Goal: Transaction & Acquisition: Purchase product/service

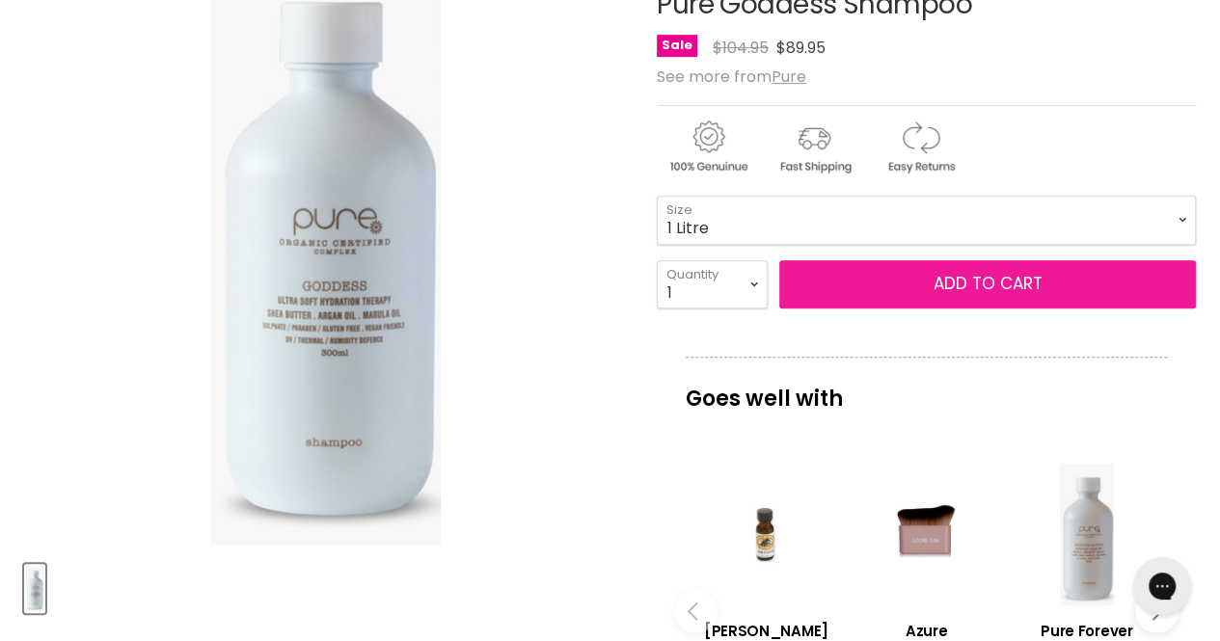
click at [965, 279] on span "Add to cart" at bounding box center [988, 283] width 109 height 23
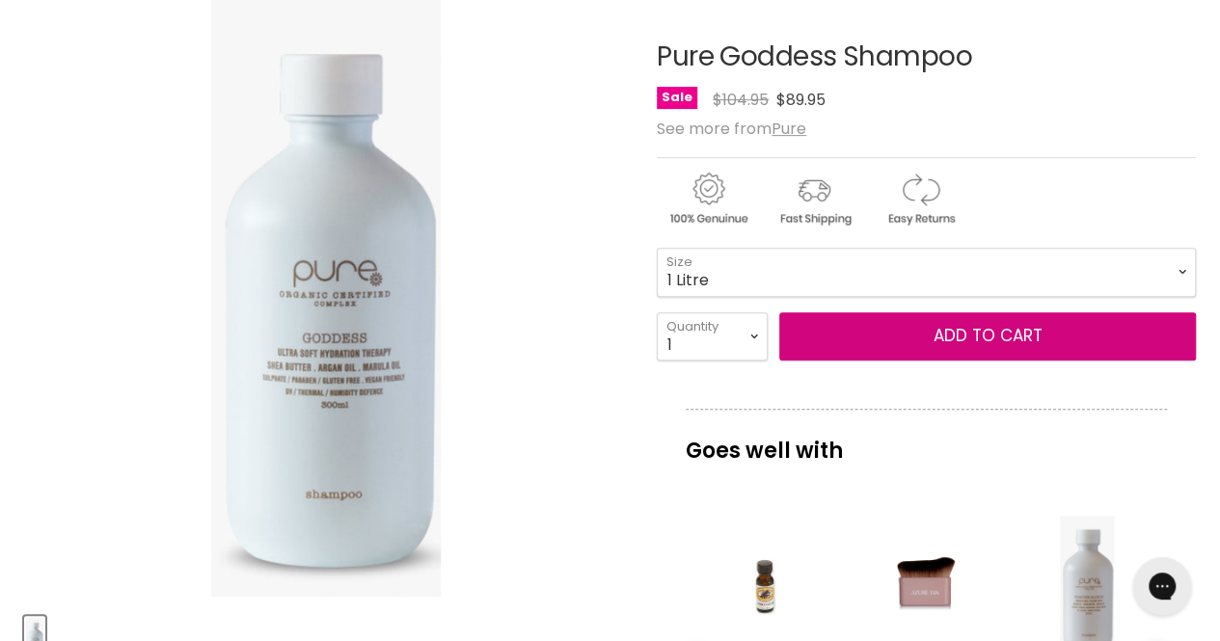
scroll to position [318, 0]
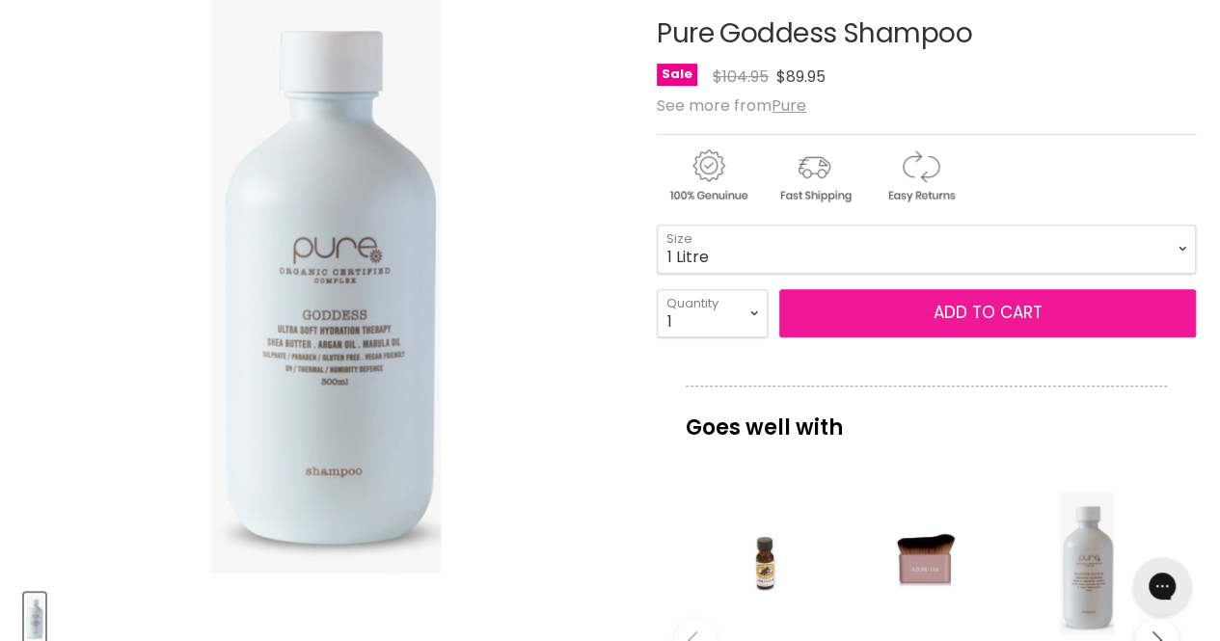
click at [997, 304] on span "Add to cart" at bounding box center [988, 312] width 109 height 23
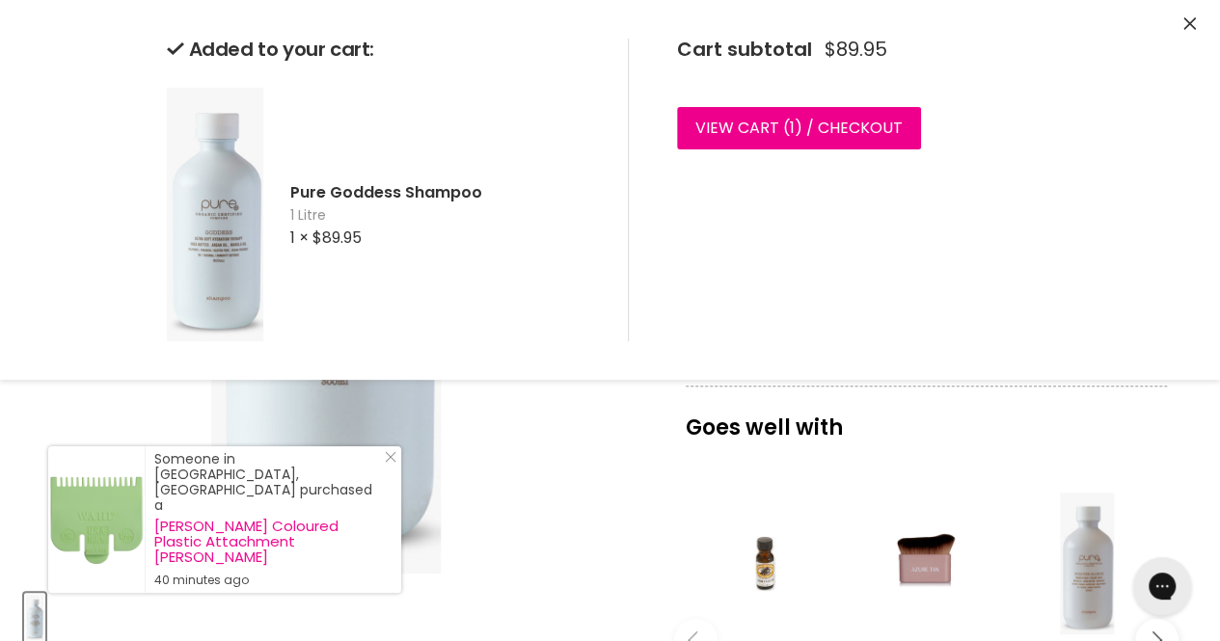
click at [1192, 18] on icon "Close" at bounding box center [1190, 23] width 13 height 13
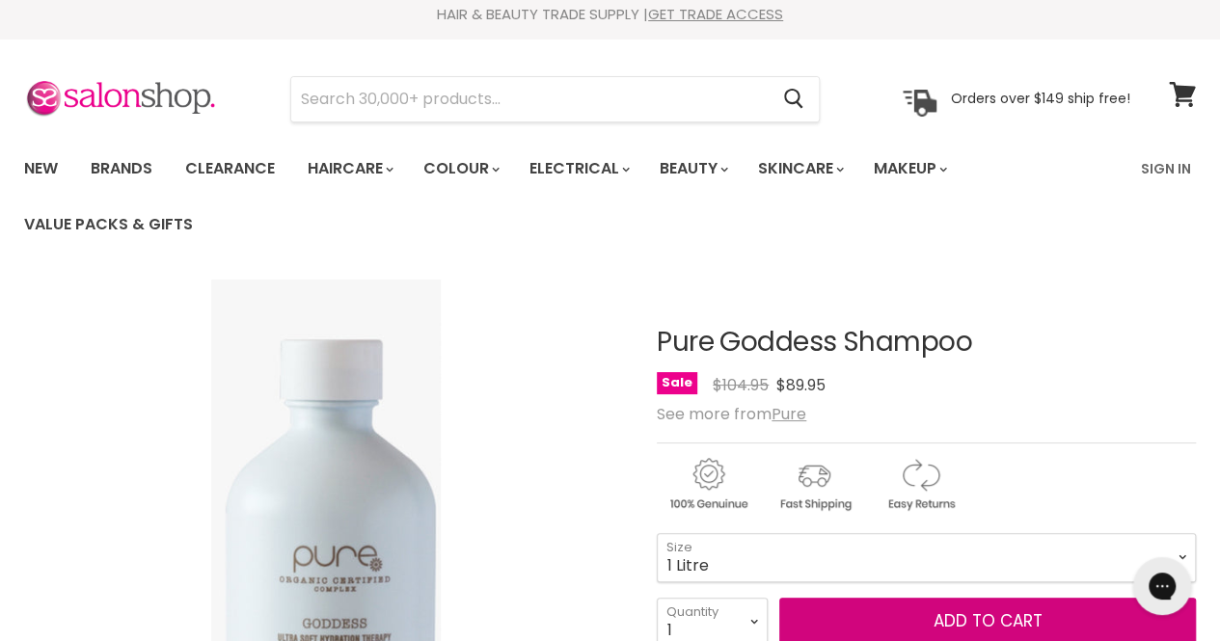
scroll to position [0, 0]
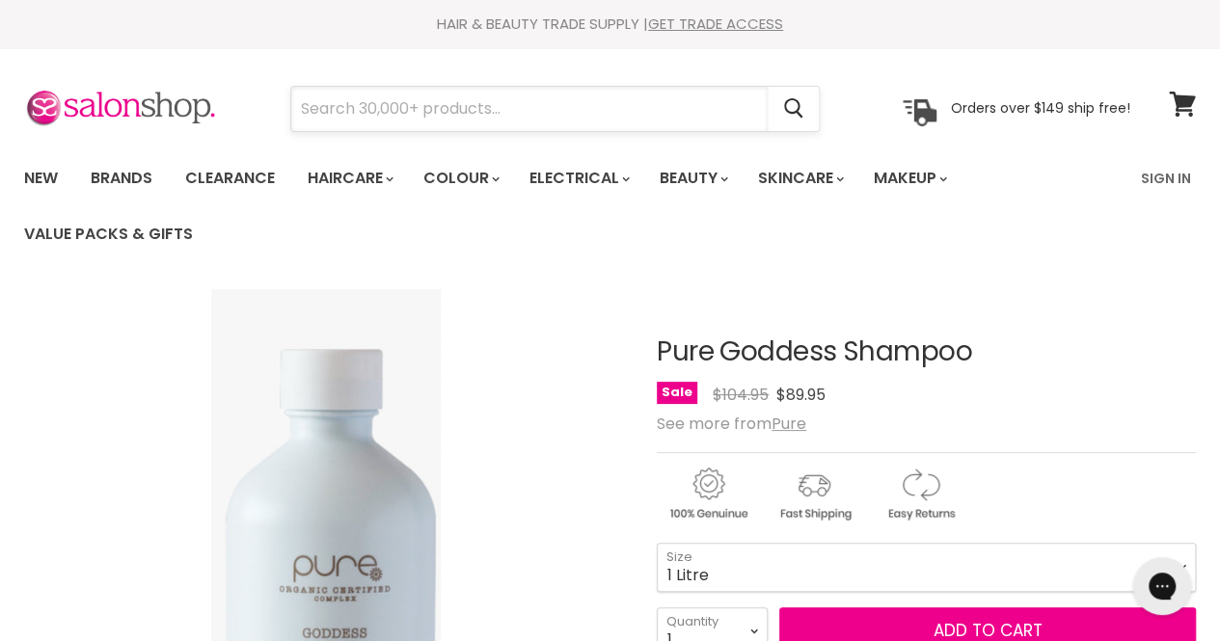
click at [328, 109] on input "Search" at bounding box center [529, 109] width 476 height 44
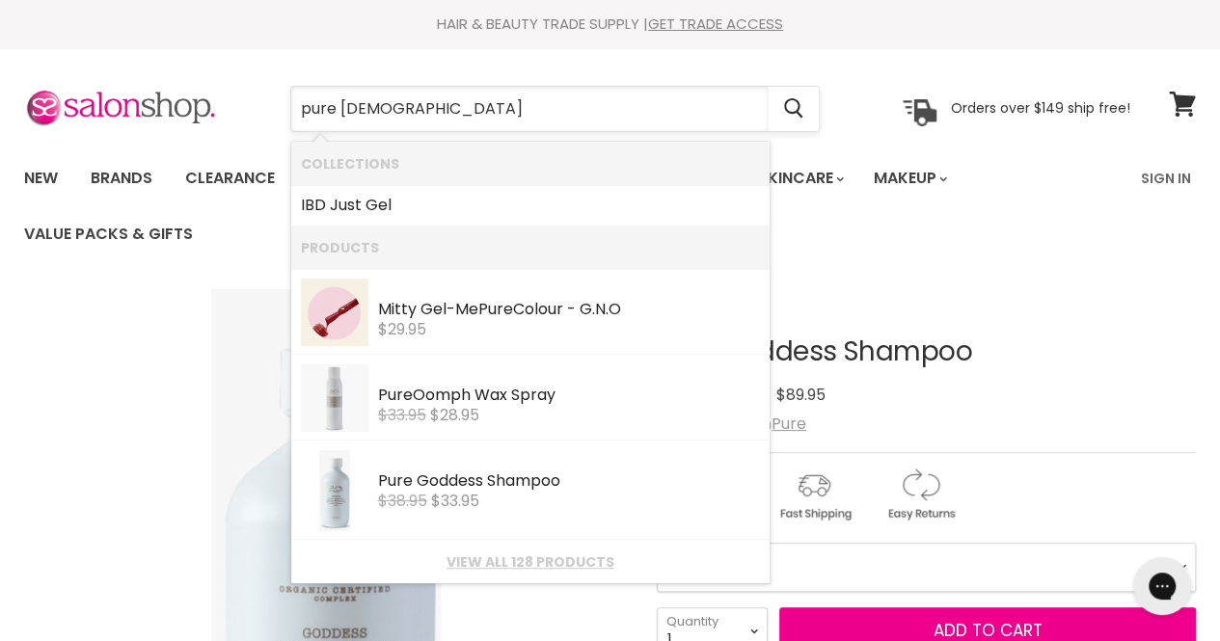
type input "pure godd"
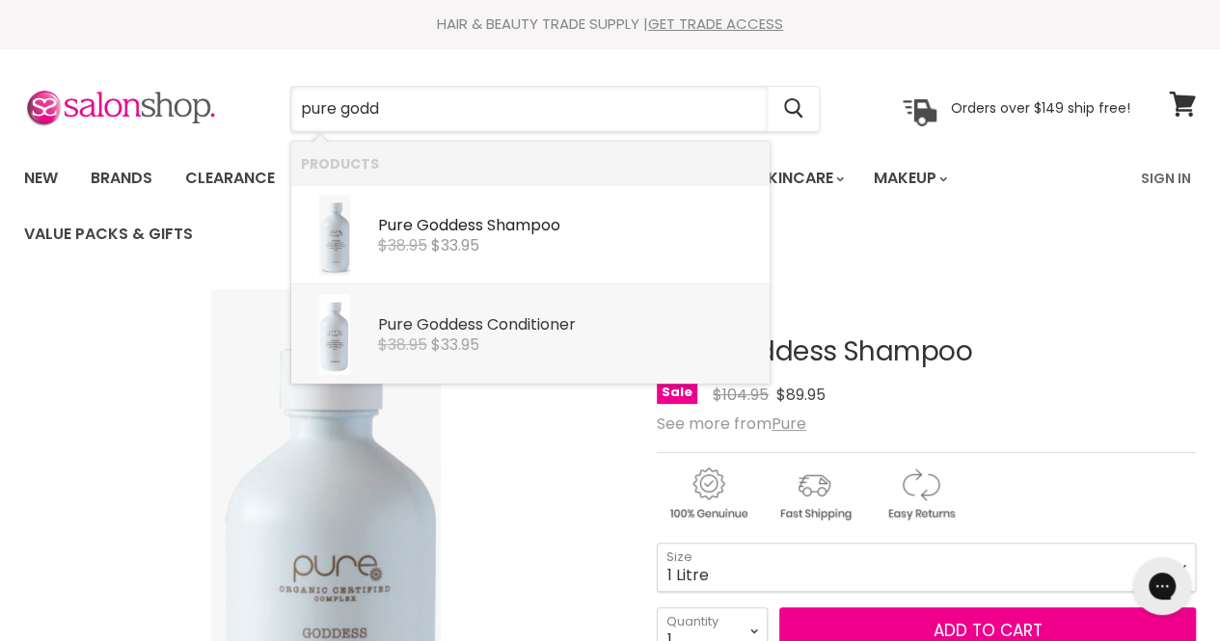
click at [423, 323] on b "Godd" at bounding box center [437, 324] width 41 height 22
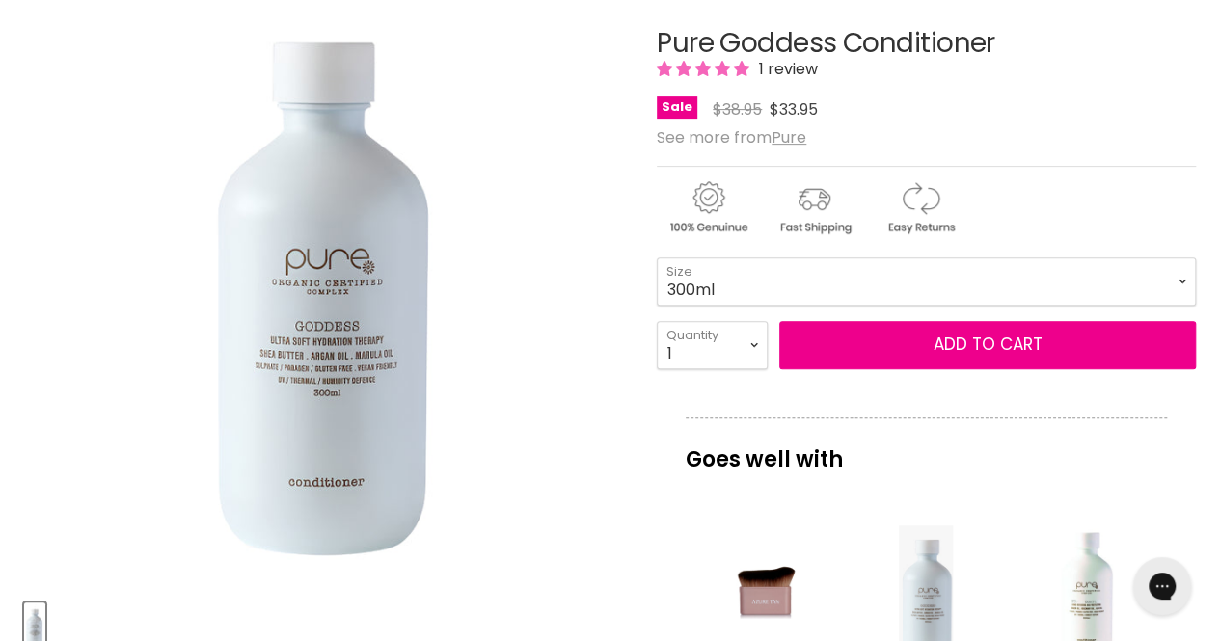
scroll to position [334, 0]
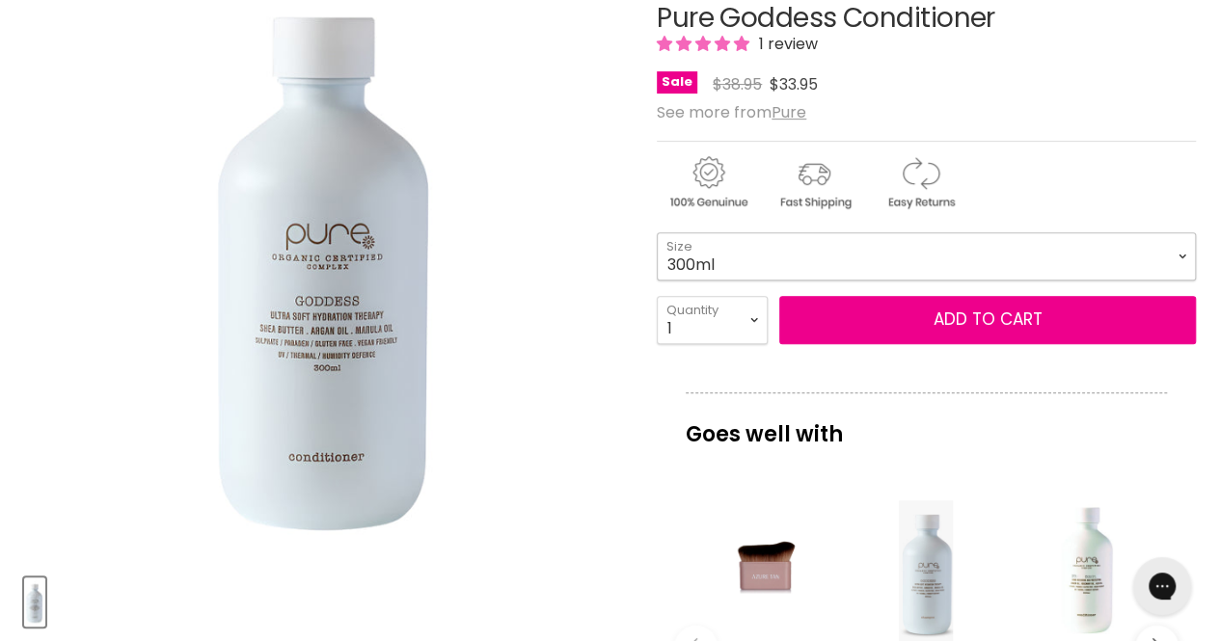
click at [1181, 251] on select "300ml 1 Litre" at bounding box center [926, 256] width 539 height 48
click at [657, 232] on select "300ml 1 Litre" at bounding box center [926, 256] width 539 height 48
select select "1 Litre"
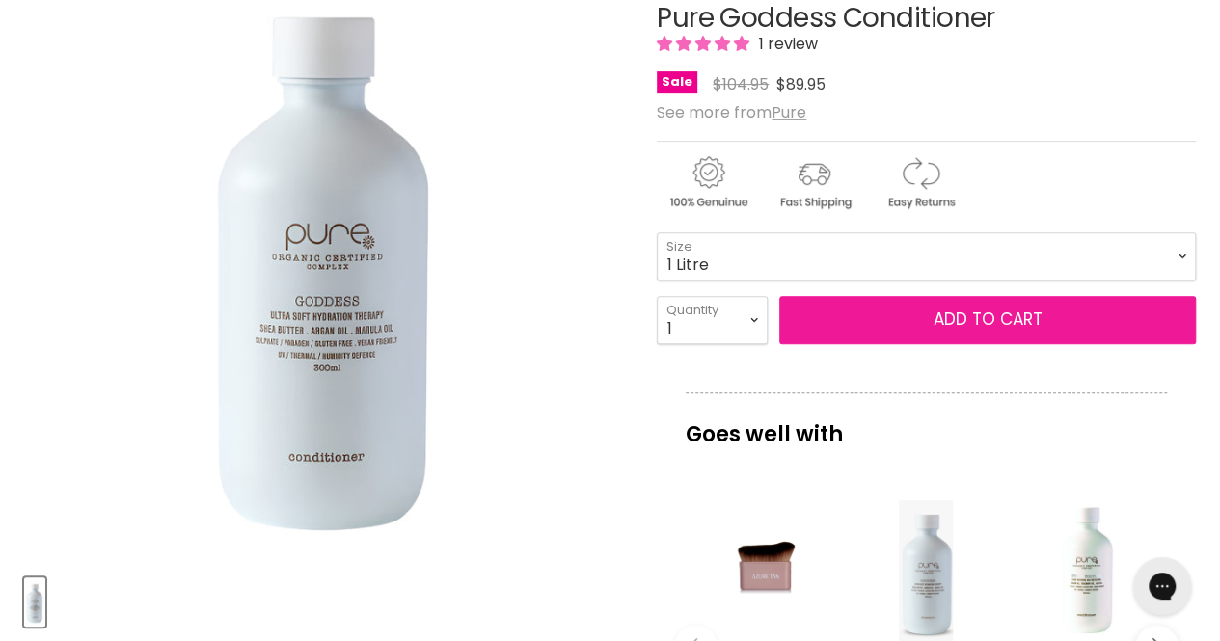
click at [980, 313] on button "Add to cart" at bounding box center [987, 320] width 417 height 48
click at [981, 312] on button "Add to cart" at bounding box center [987, 320] width 417 height 48
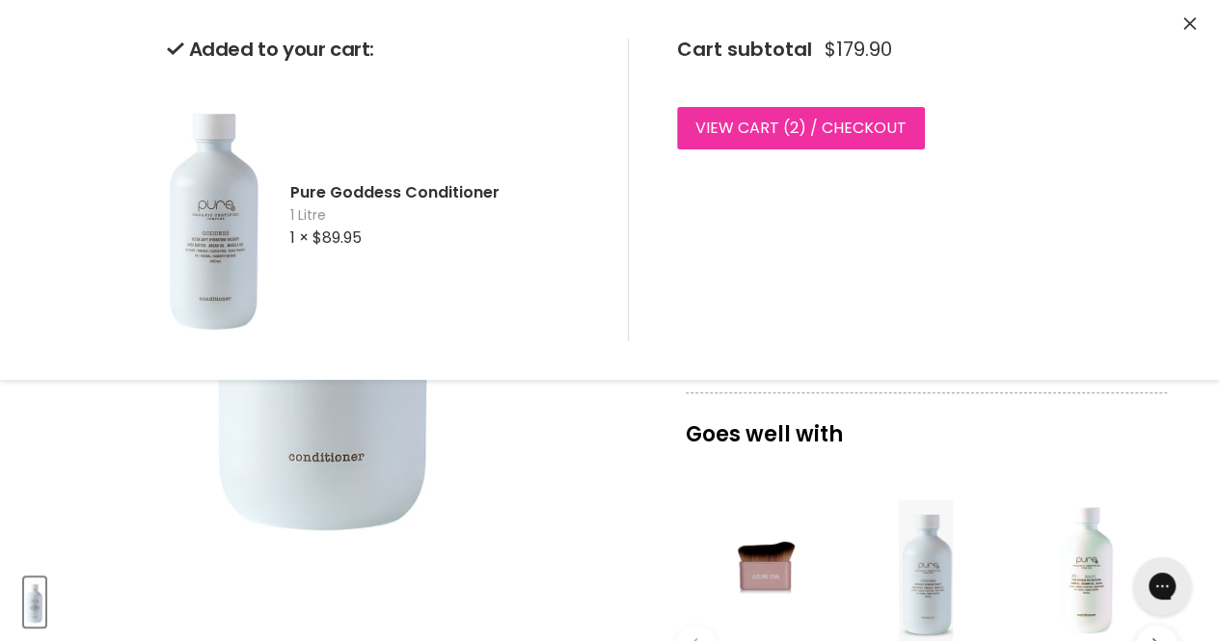
click at [818, 126] on link "View cart ( 2 ) / Checkout" at bounding box center [801, 128] width 248 height 42
